Goal: Task Accomplishment & Management: Use online tool/utility

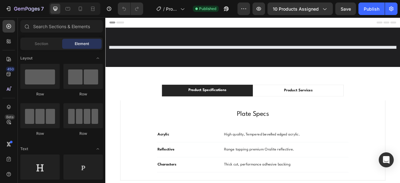
select select "HEX (+£7.99)"
select select "Yes (+2.99)"
select select "Yes (£24.99)"
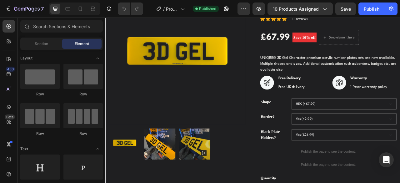
scroll to position [73, 0]
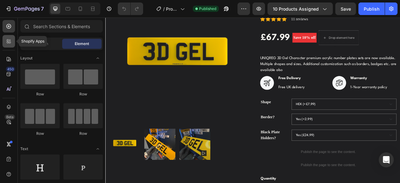
click at [10, 40] on icon at bounding box center [10, 40] width 2 height 2
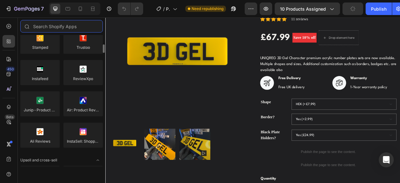
scroll to position [156, 0]
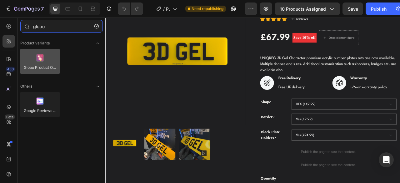
type input "globo"
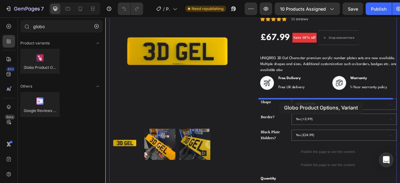
drag, startPoint x: 147, startPoint y: 81, endPoint x: 327, endPoint y: 124, distance: 185.1
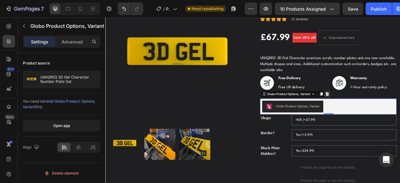
click at [386, 114] on icon at bounding box center [387, 114] width 5 height 5
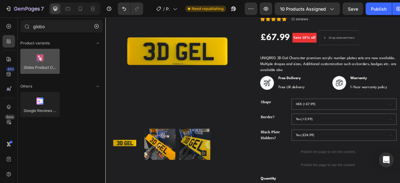
click at [47, 66] on div at bounding box center [39, 61] width 39 height 25
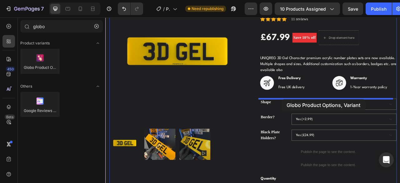
drag, startPoint x: 153, startPoint y: 84, endPoint x: 330, endPoint y: 121, distance: 181.2
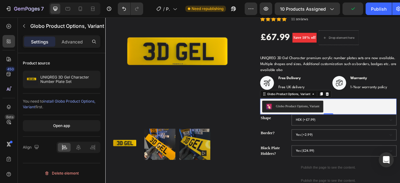
click at [81, 102] on span "install Globo Product Options, Variant" at bounding box center [59, 104] width 73 height 10
click at [386, 114] on icon at bounding box center [387, 114] width 5 height 5
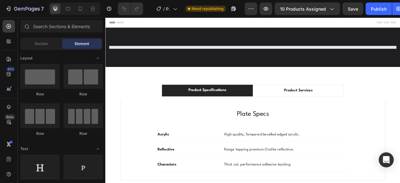
select select "HEX (+£7.99)"
select select "Yes (+2.99)"
select select "Yes (£24.99)"
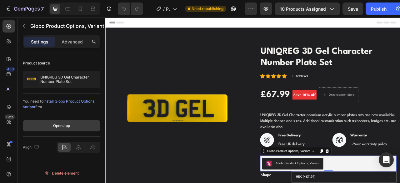
click at [77, 123] on button "Open app" at bounding box center [62, 125] width 78 height 11
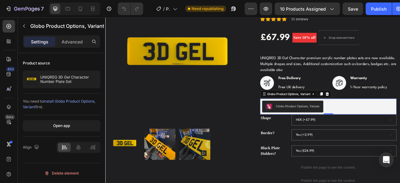
scroll to position [72, 0]
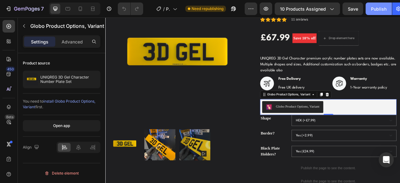
click at [374, 8] on div "Publish" at bounding box center [379, 9] width 16 height 7
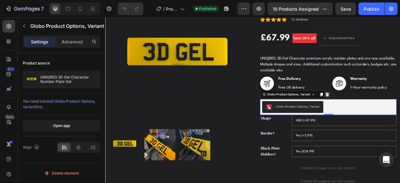
click at [385, 113] on icon at bounding box center [387, 115] width 5 height 5
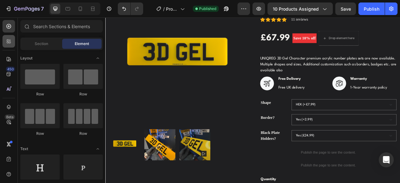
click at [6, 42] on icon at bounding box center [9, 41] width 6 height 6
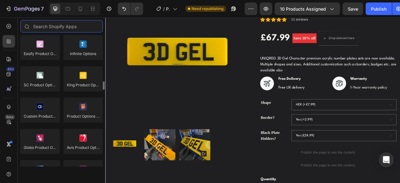
scroll to position [707, 0]
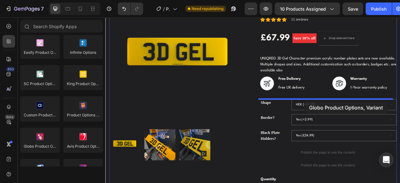
drag, startPoint x: 140, startPoint y: 163, endPoint x: 358, endPoint y: 123, distance: 221.6
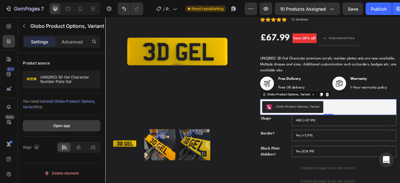
click at [76, 124] on button "Open app" at bounding box center [62, 125] width 78 height 11
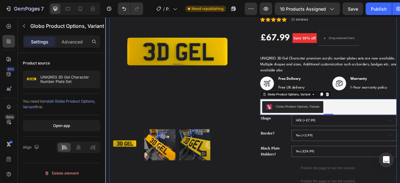
click at [270, 183] on div "Product Images" at bounding box center [197, 152] width 174 height 342
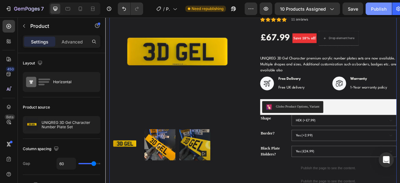
click at [380, 9] on div "Publish" at bounding box center [379, 9] width 16 height 7
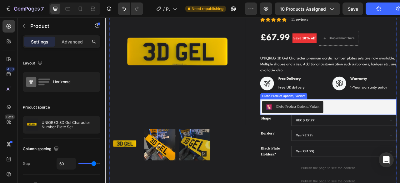
click at [358, 132] on div "Globo Product Options, Variant" at bounding box center [349, 131] width 55 height 7
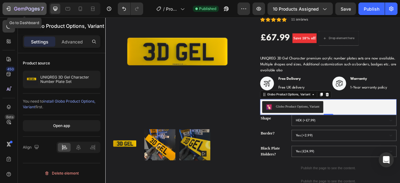
click at [10, 7] on icon "button" at bounding box center [9, 9] width 3 height 4
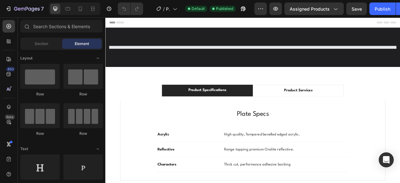
select select "HEX (+£7.99)"
select select "Yes (+2.99)"
select select "Yes (£24.99)"
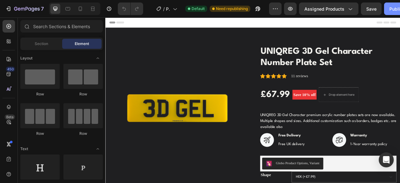
click at [387, 12] on button "Publish" at bounding box center [397, 9] width 26 height 13
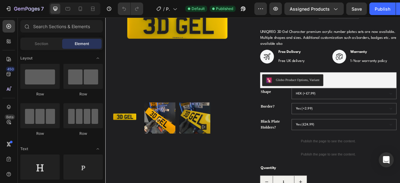
scroll to position [106, 0]
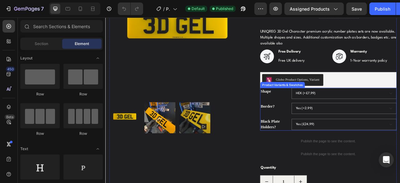
click at [307, 112] on legend "Shape" at bounding box center [321, 111] width 38 height 9
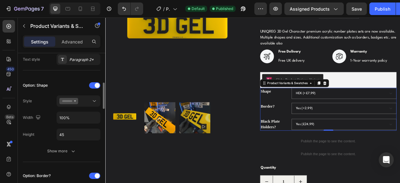
scroll to position [156, 0]
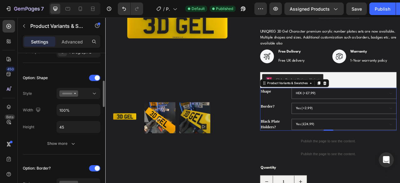
click at [71, 152] on div "Option: Shape Style Width 100% Height 45 Show more" at bounding box center [62, 111] width 78 height 87
click at [73, 144] on icon "button" at bounding box center [73, 143] width 6 height 6
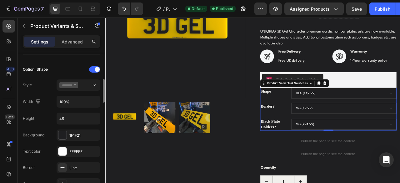
scroll to position [126, 0]
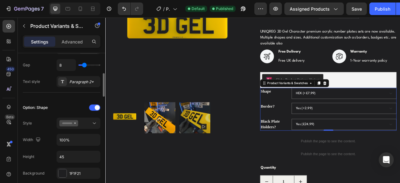
click at [311, 113] on legend "Shape" at bounding box center [321, 111] width 38 height 9
click at [93, 107] on div at bounding box center [94, 107] width 11 height 6
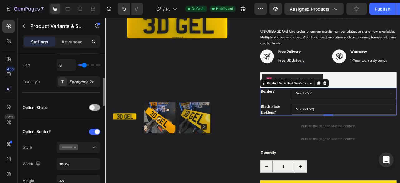
click at [93, 107] on span at bounding box center [92, 107] width 5 height 5
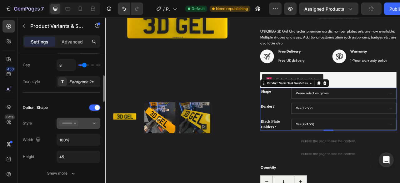
click at [91, 122] on icon at bounding box center [94, 123] width 6 height 6
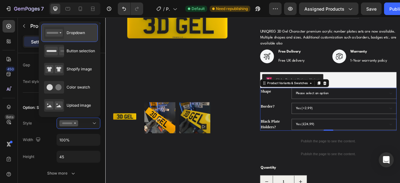
click at [64, 32] on icon at bounding box center [54, 33] width 20 height 13
select select "HEX (+£7.99)"
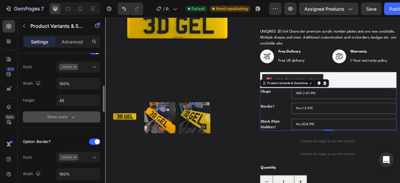
click at [61, 116] on div "Show more" at bounding box center [61, 117] width 29 height 6
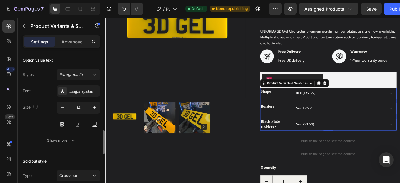
scroll to position [545, 0]
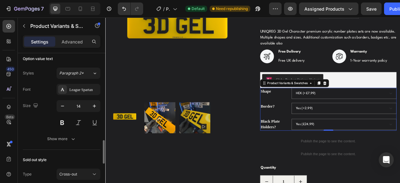
click at [46, 105] on div "Size 14" at bounding box center [62, 114] width 78 height 28
click at [79, 87] on div "League Spartan" at bounding box center [83, 90] width 29 height 6
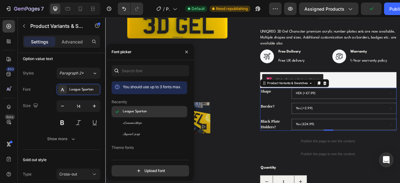
click at [135, 112] on span "League Spartan" at bounding box center [135, 112] width 24 height 6
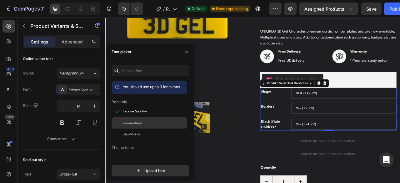
click at [133, 125] on span "Luxurious Script" at bounding box center [132, 123] width 19 height 6
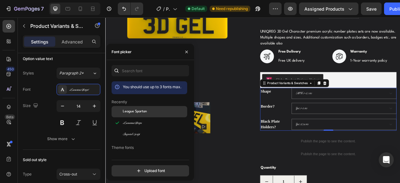
click at [129, 111] on span "League Spartan" at bounding box center [135, 112] width 24 height 6
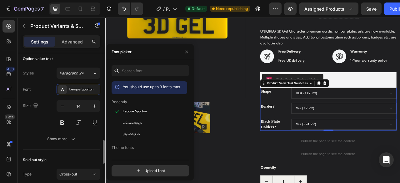
click at [41, 109] on div "Size 14" at bounding box center [62, 114] width 78 height 28
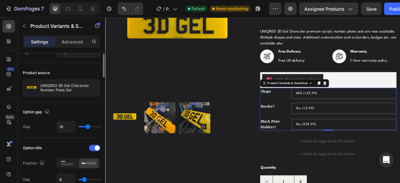
scroll to position [0, 0]
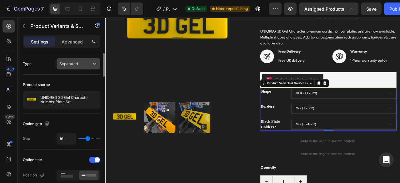
click at [86, 63] on div "Separated" at bounding box center [75, 64] width 32 height 6
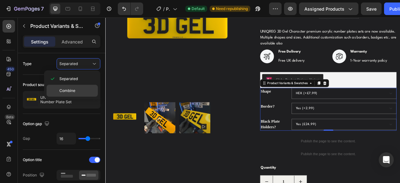
click at [78, 92] on p "Combine" at bounding box center [77, 91] width 36 height 6
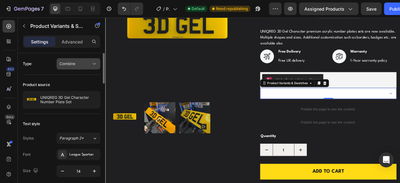
click at [81, 65] on div "Combine" at bounding box center [75, 64] width 32 height 6
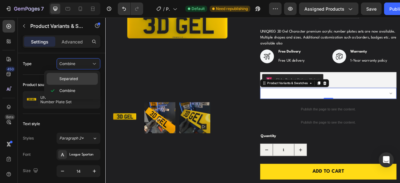
click at [81, 80] on p "Separated" at bounding box center [77, 79] width 36 height 6
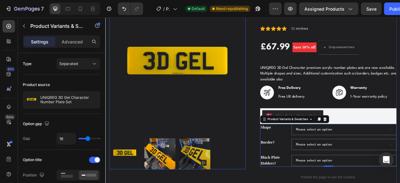
scroll to position [60, 0]
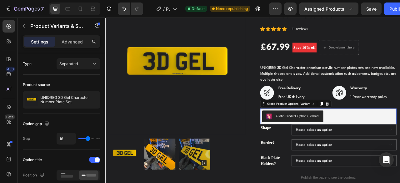
click at [400, 142] on div "Globo Product Options, Variant" at bounding box center [389, 143] width 169 height 15
